Goal: Task Accomplishment & Management: Complete application form

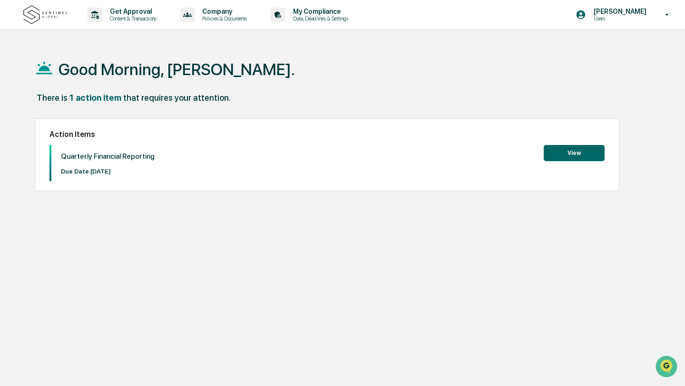
click at [549, 153] on button "View" at bounding box center [574, 153] width 61 height 16
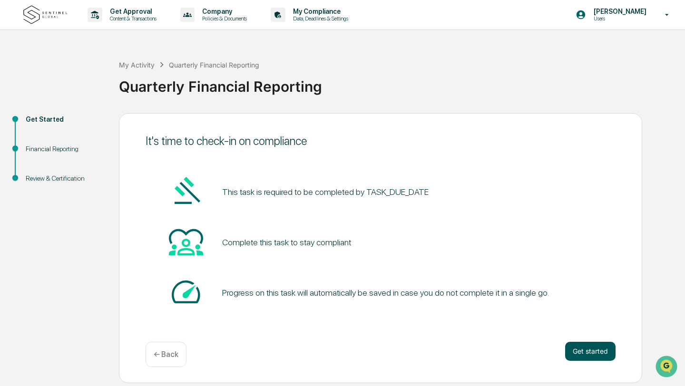
click at [576, 354] on button "Get started" at bounding box center [590, 351] width 50 height 19
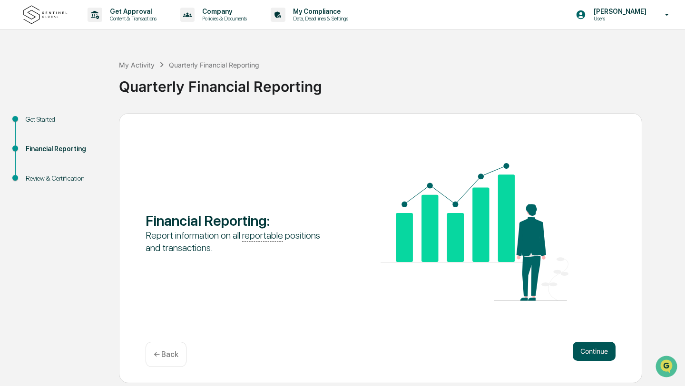
click at [593, 352] on button "Continue" at bounding box center [594, 351] width 43 height 19
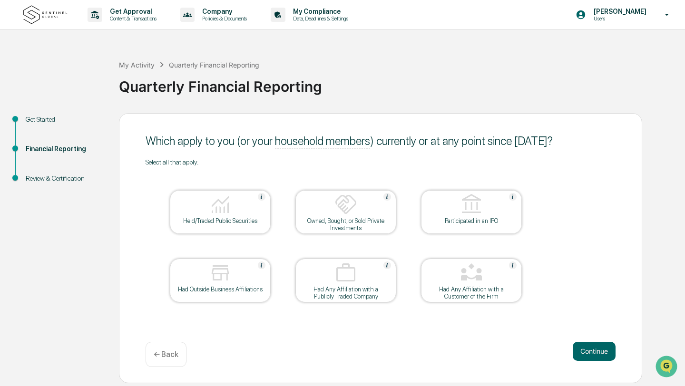
click at [351, 226] on div "Owned, Bought, or Sold Private Investments" at bounding box center [346, 224] width 86 height 14
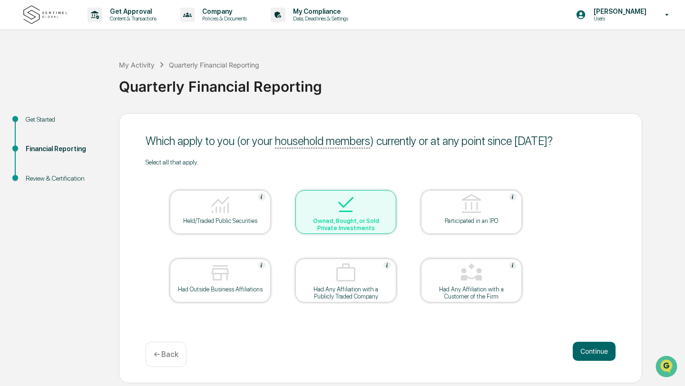
click at [324, 226] on div "Owned, Bought, or Sold Private Investments" at bounding box center [346, 224] width 86 height 14
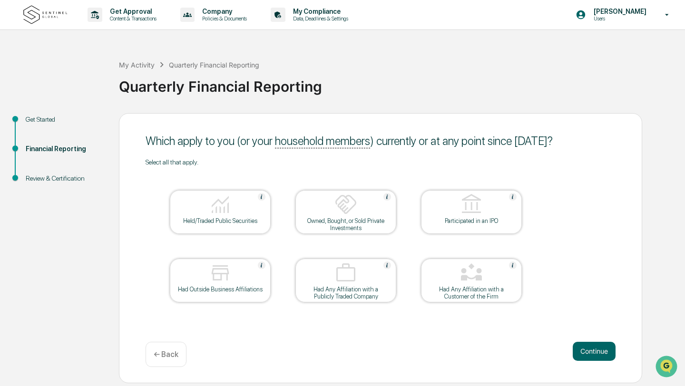
drag, startPoint x: 240, startPoint y: 225, endPoint x: 255, endPoint y: 249, distance: 28.8
click at [255, 250] on table "Held/Traded Public Securities Owned, Bought, or Sold Private Investments Partic…" at bounding box center [346, 246] width 401 height 161
click at [238, 226] on div "Held/Traded Public Securities" at bounding box center [220, 212] width 101 height 44
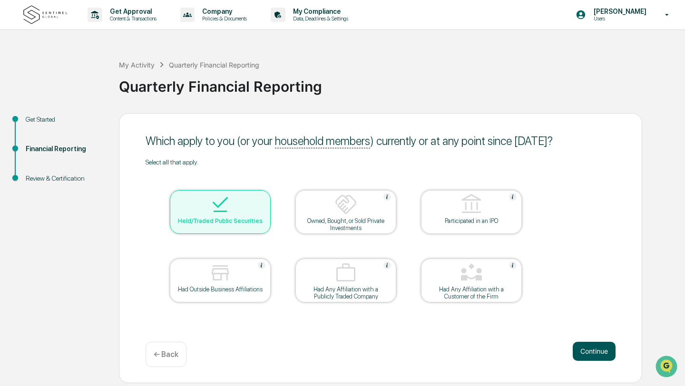
click at [594, 352] on button "Continue" at bounding box center [594, 351] width 43 height 19
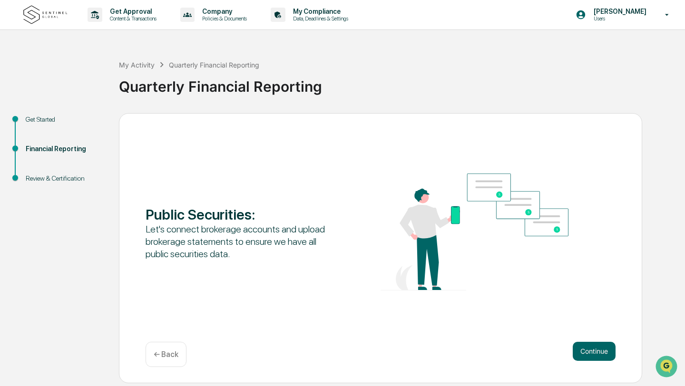
click at [178, 358] on p "← Back" at bounding box center [166, 354] width 25 height 9
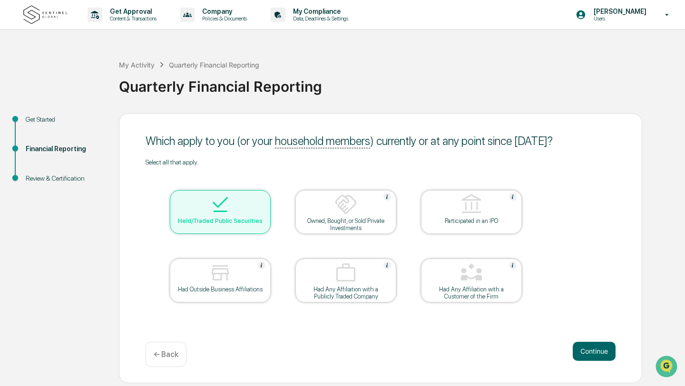
click at [266, 239] on table "Held/Traded Public Securities Owned, Bought, or Sold Private Investments Partic…" at bounding box center [346, 246] width 401 height 161
click at [257, 225] on div "Held/Traded Public Securities" at bounding box center [220, 220] width 86 height 7
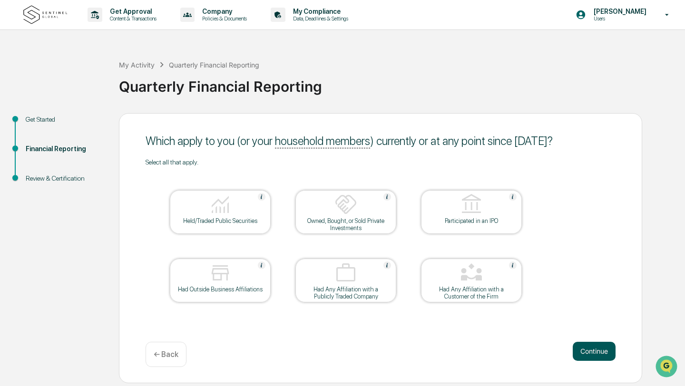
click at [592, 352] on button "Continue" at bounding box center [594, 351] width 43 height 19
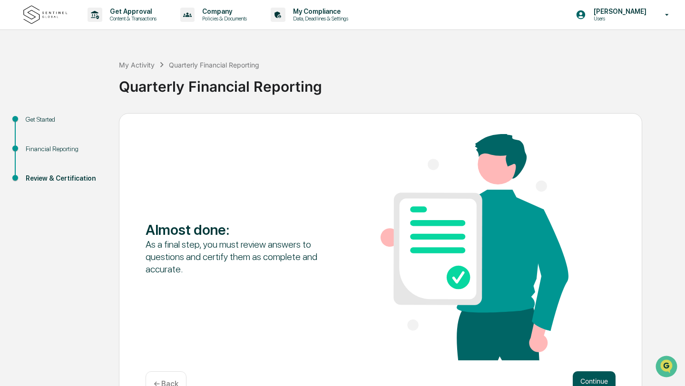
click at [587, 381] on button "Continue" at bounding box center [594, 381] width 43 height 19
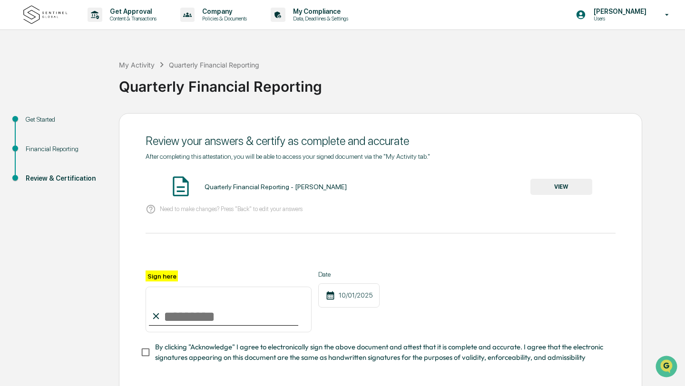
click at [179, 316] on input "Sign here" at bounding box center [229, 310] width 166 height 46
type input "**********"
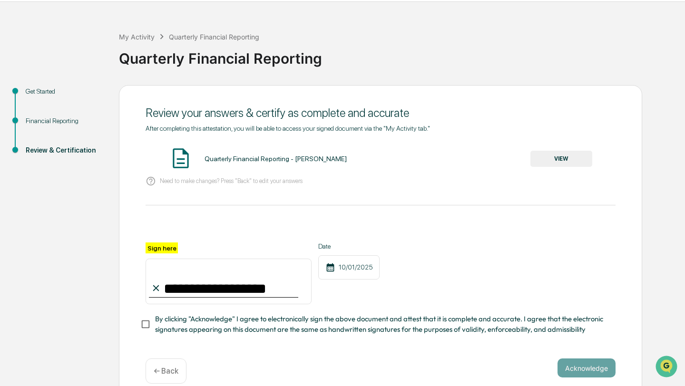
scroll to position [41, 0]
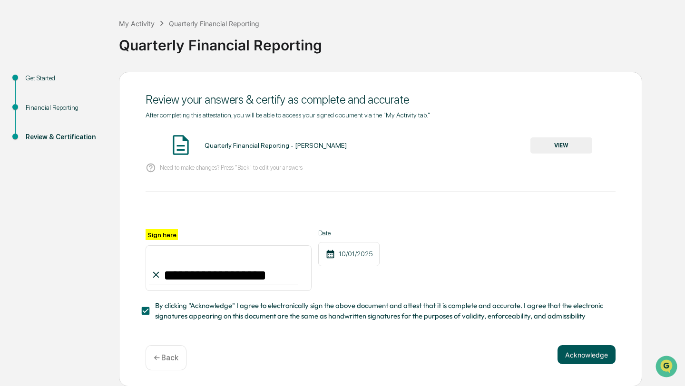
click at [581, 356] on button "Acknowledge" at bounding box center [587, 354] width 58 height 19
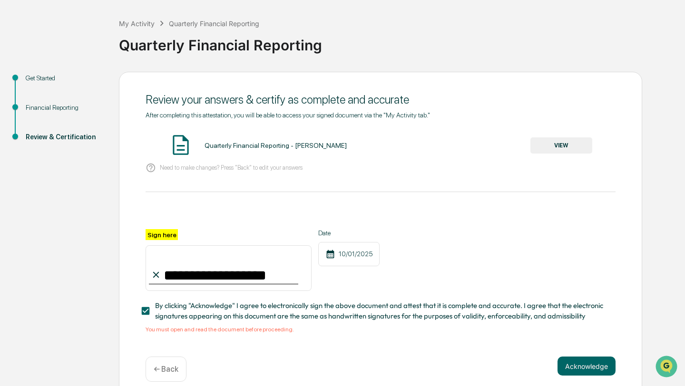
click at [268, 147] on div "Quarterly Financial Reporting - [PERSON_NAME]" at bounding box center [276, 146] width 142 height 8
click at [556, 148] on button "VIEW" at bounding box center [561, 145] width 62 height 16
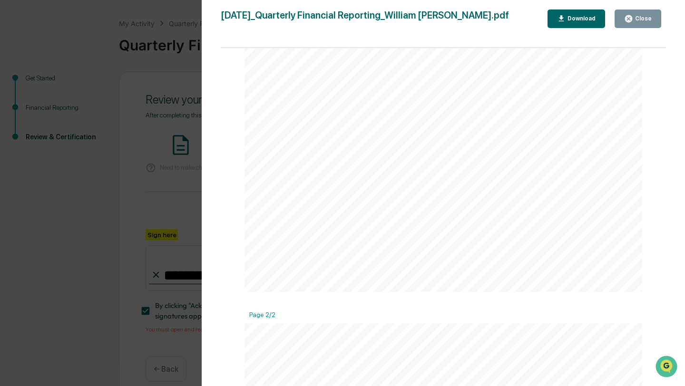
scroll to position [0, 0]
click at [628, 17] on icon "button" at bounding box center [628, 18] width 7 height 7
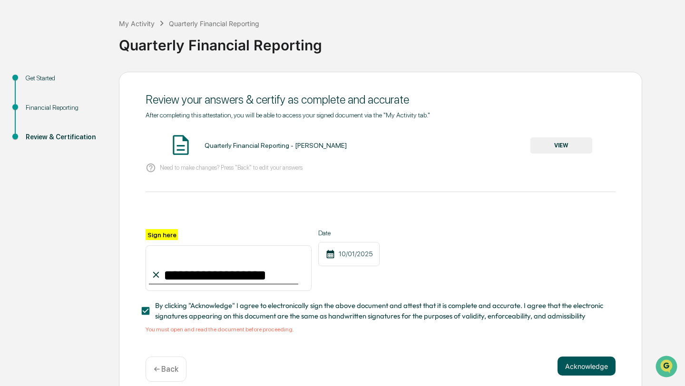
click at [582, 368] on button "Acknowledge" at bounding box center [587, 366] width 58 height 19
